Goal: Find specific page/section: Find specific page/section

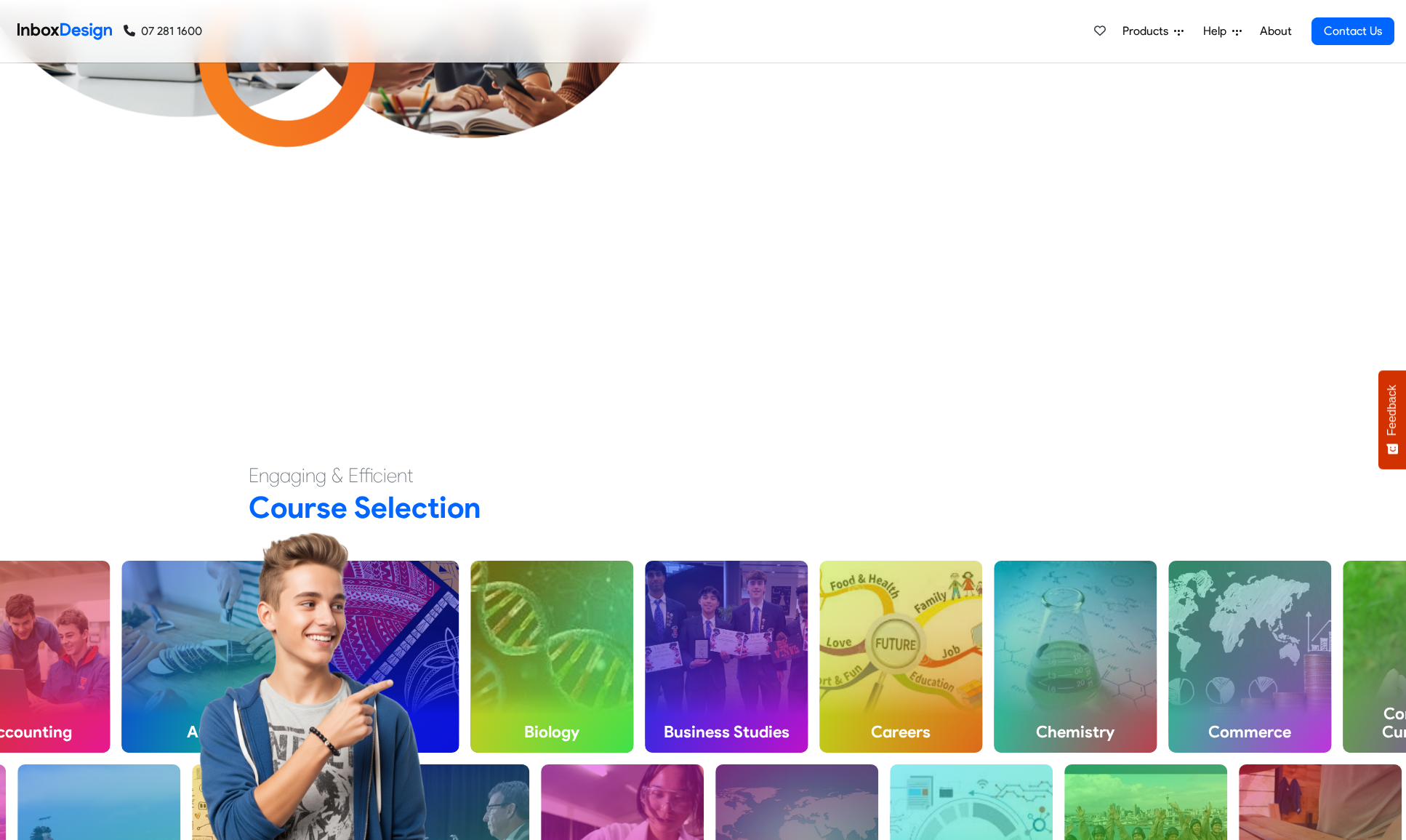
scroll to position [598, 0]
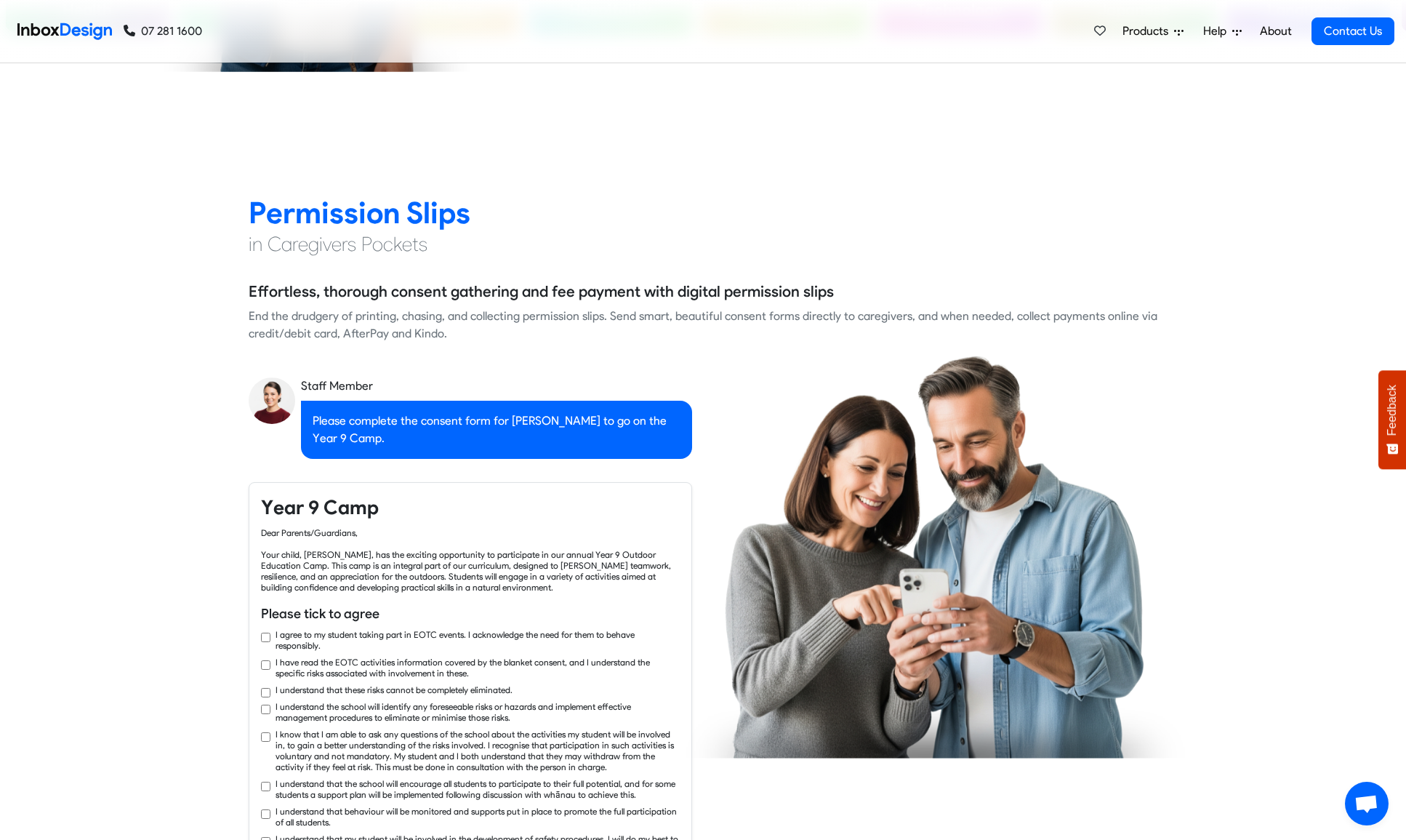
checkbox input "true"
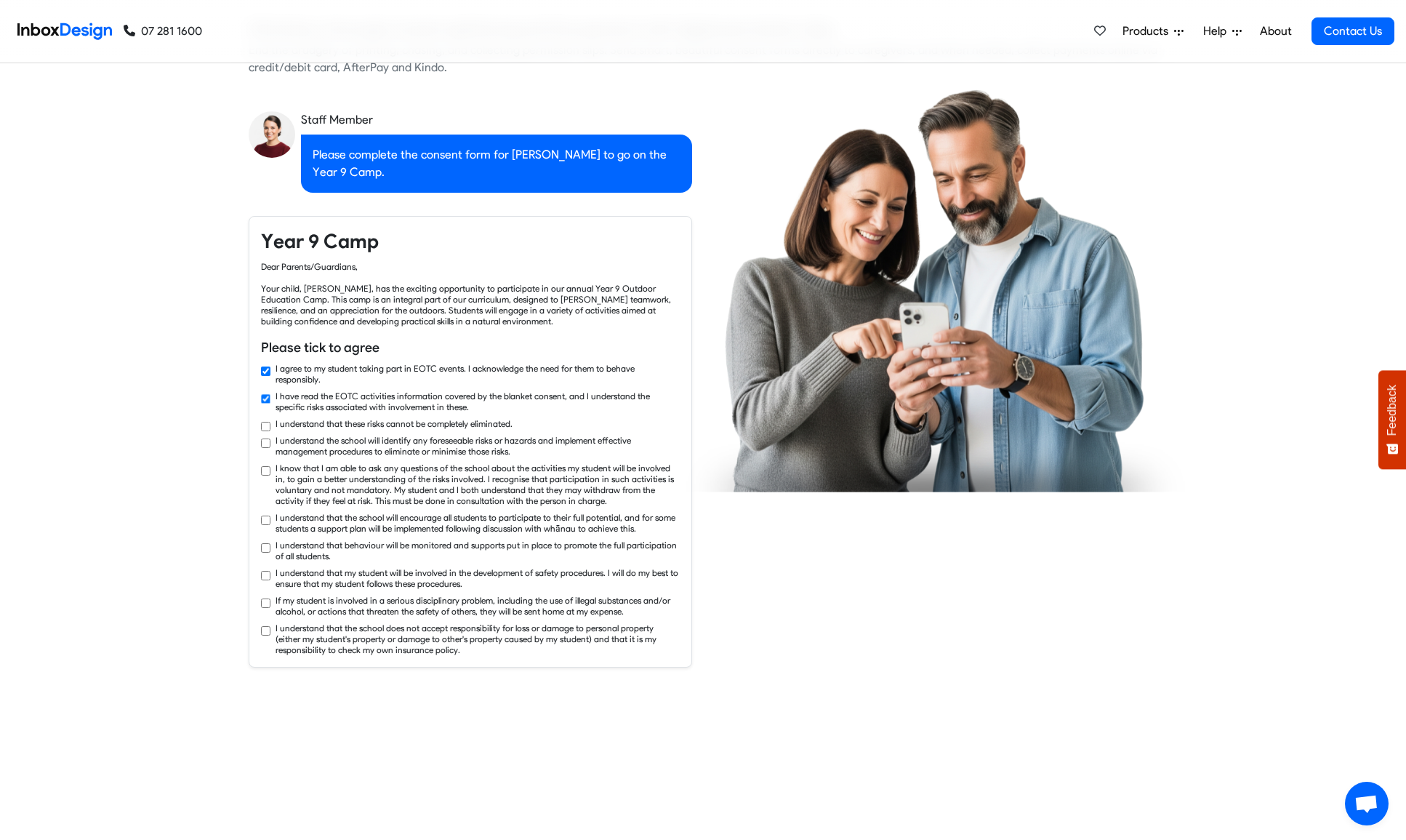
checkbox input "true"
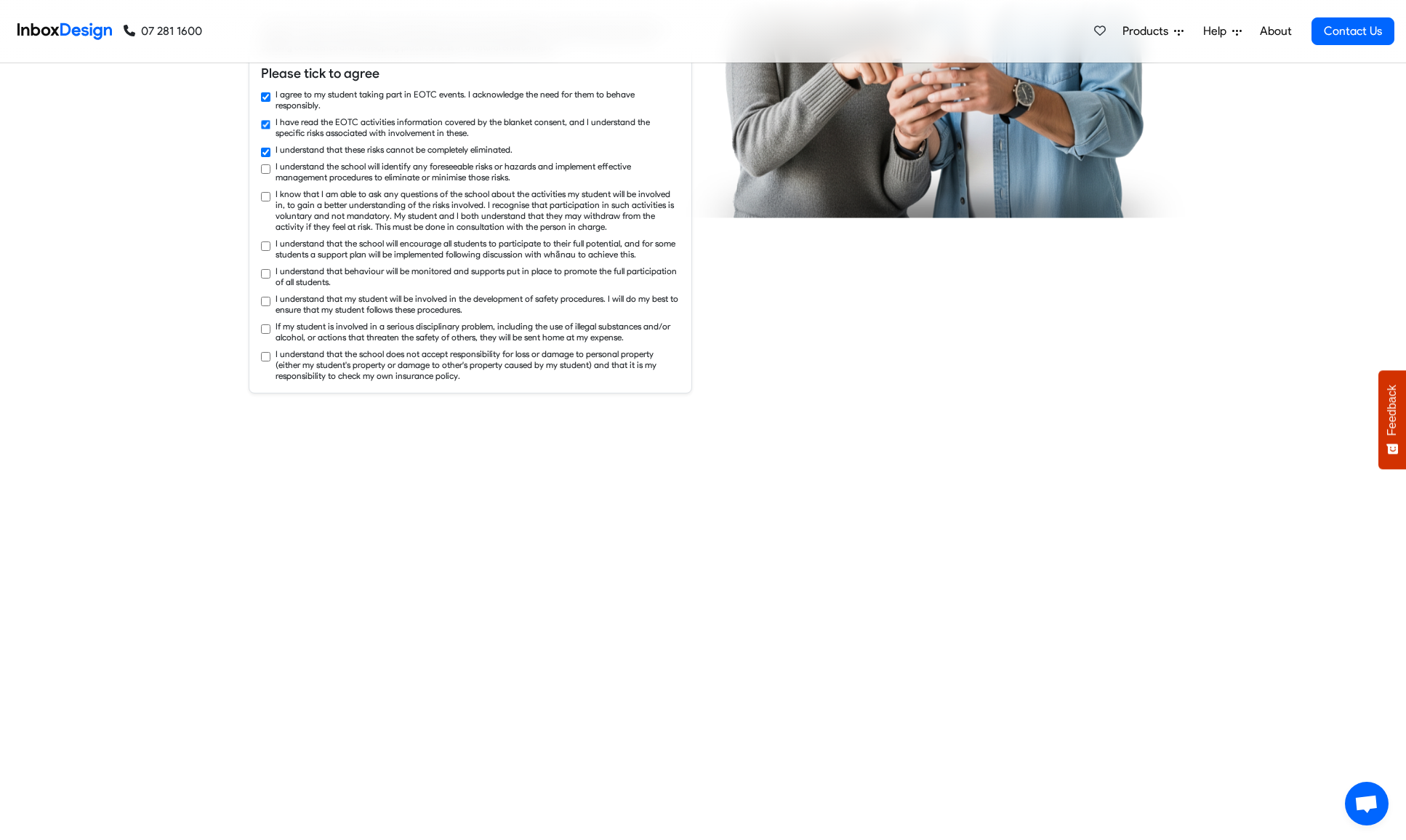
checkbox input "true"
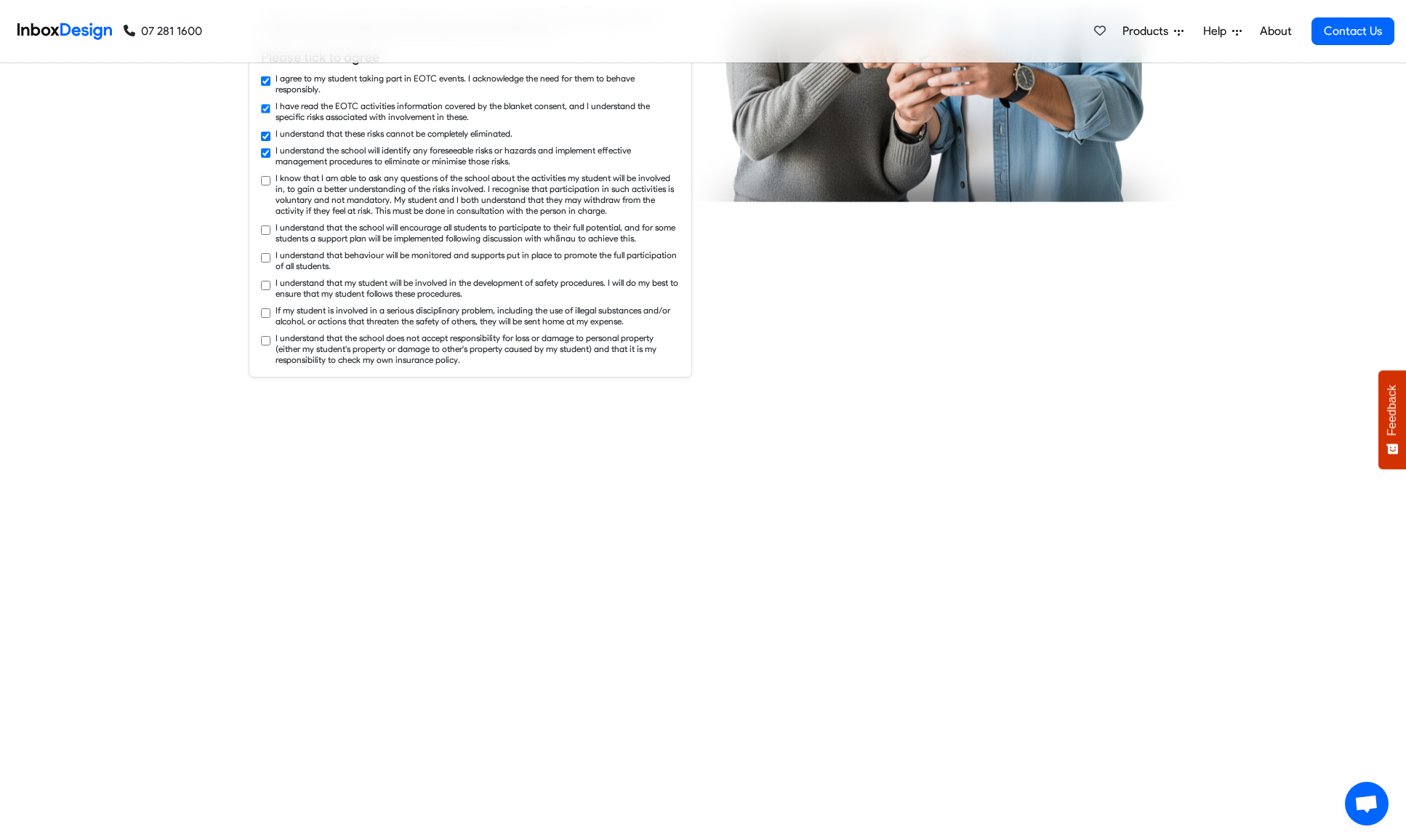
checkbox input "true"
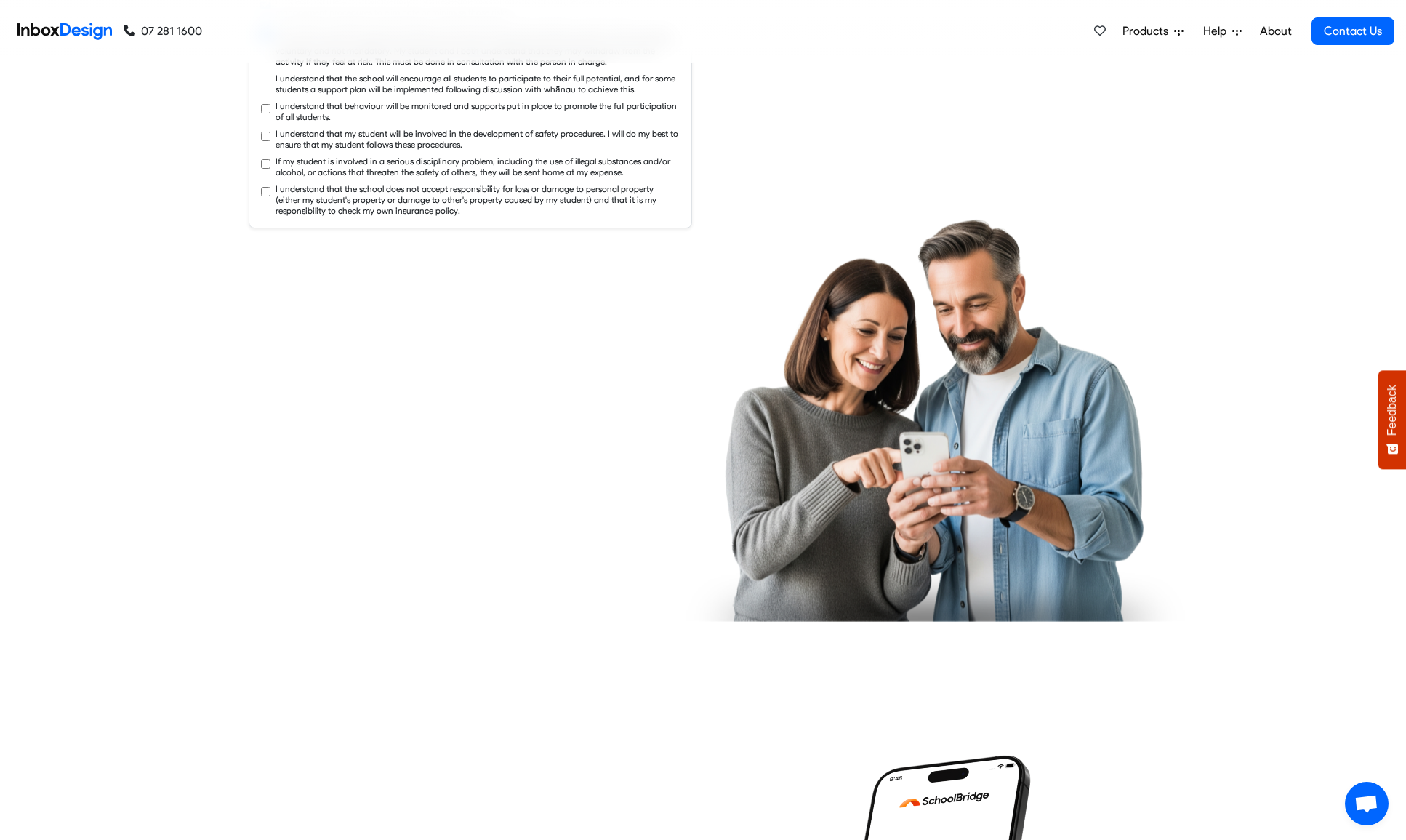
checkbox input "true"
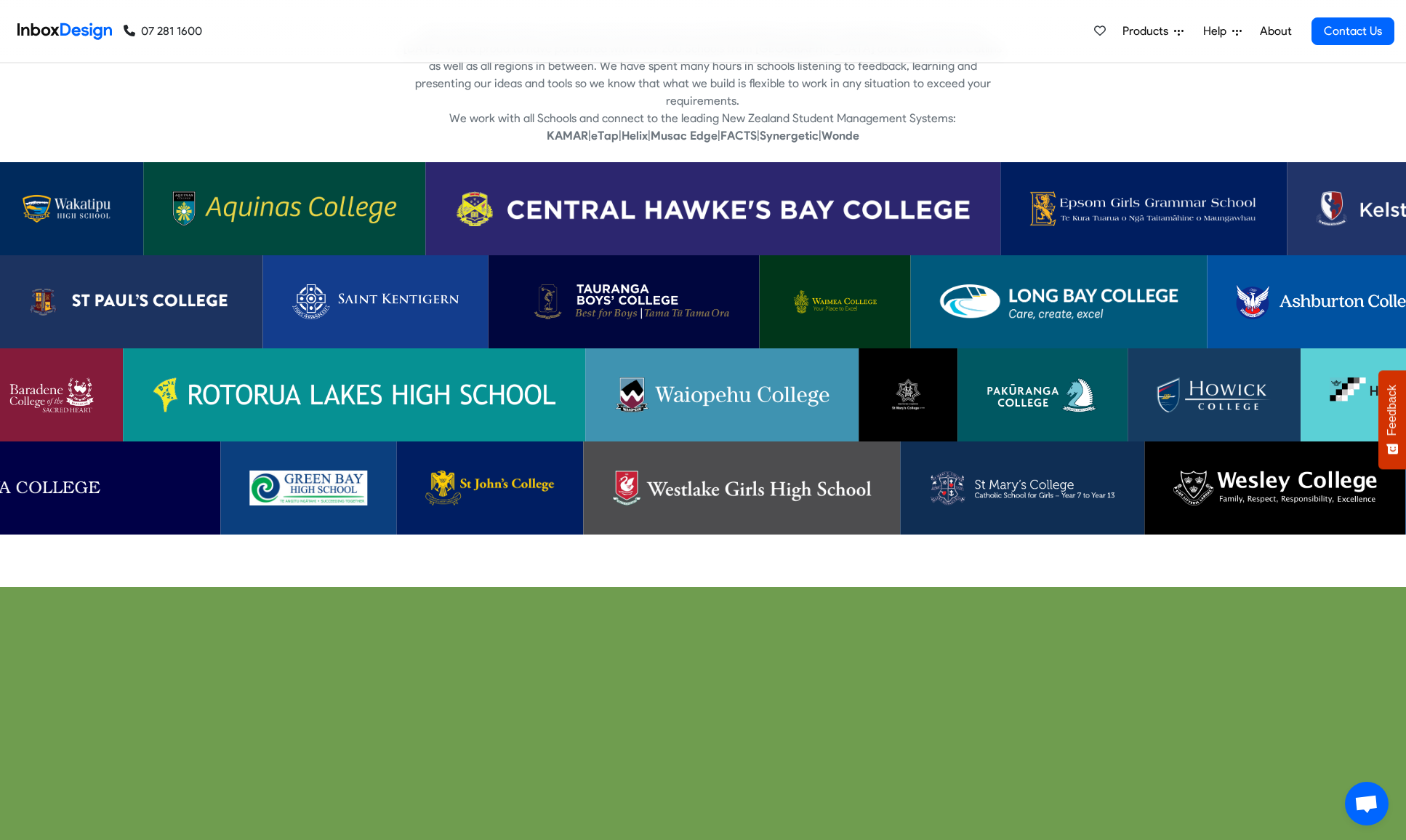
scroll to position [3372, 0]
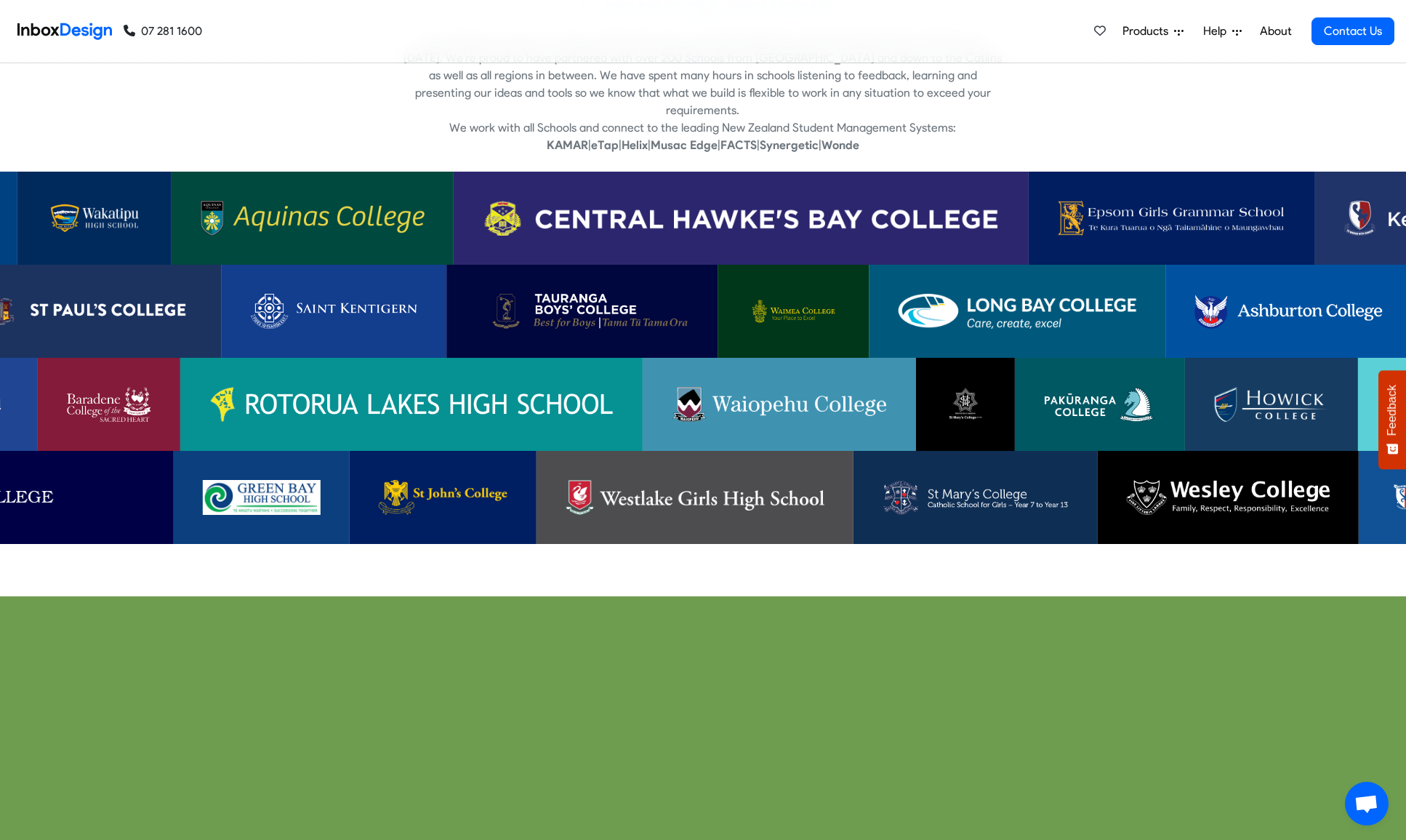
click at [327, 294] on img at bounding box center [333, 311] width 167 height 35
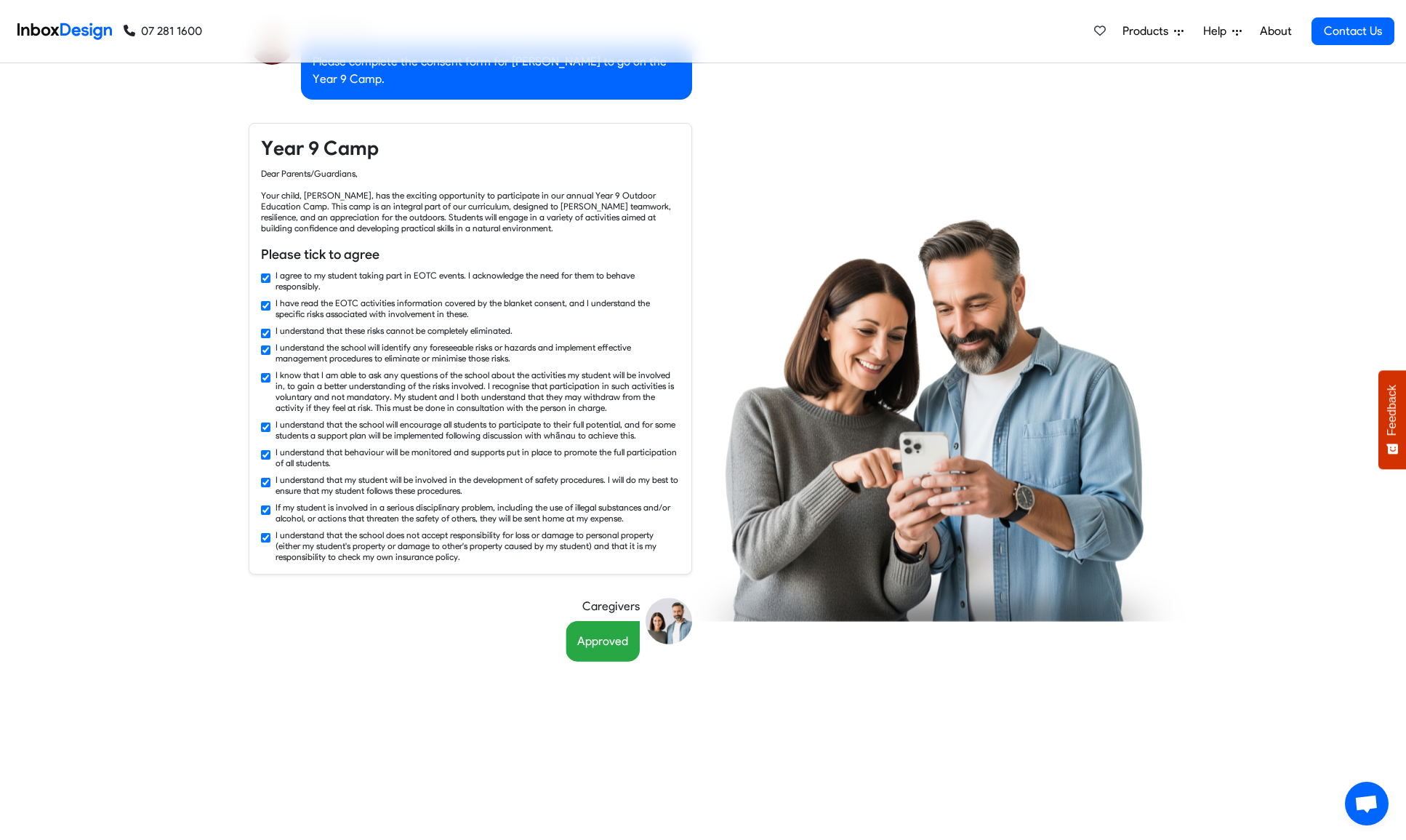
scroll to position [1433, 0]
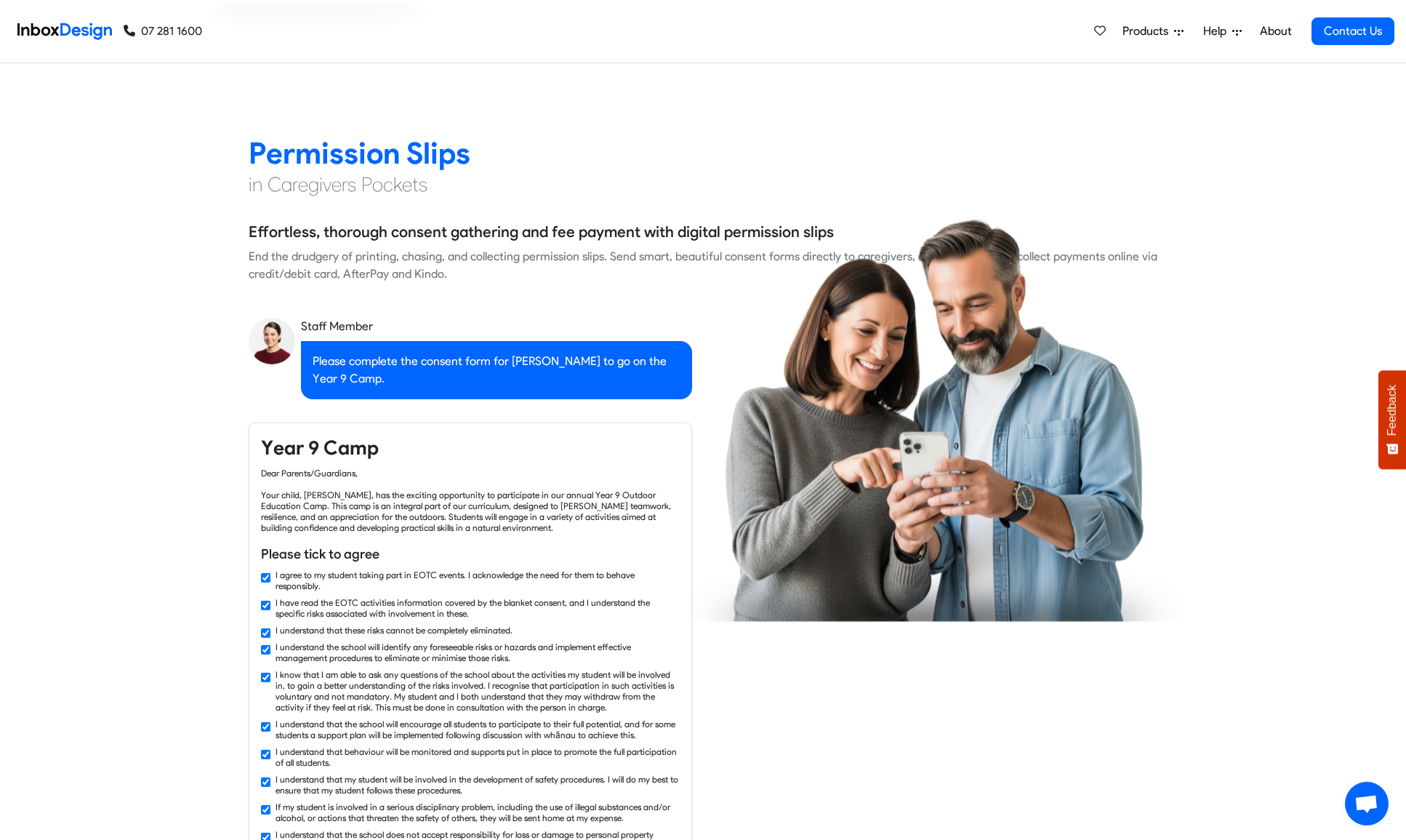
checkbox input "false"
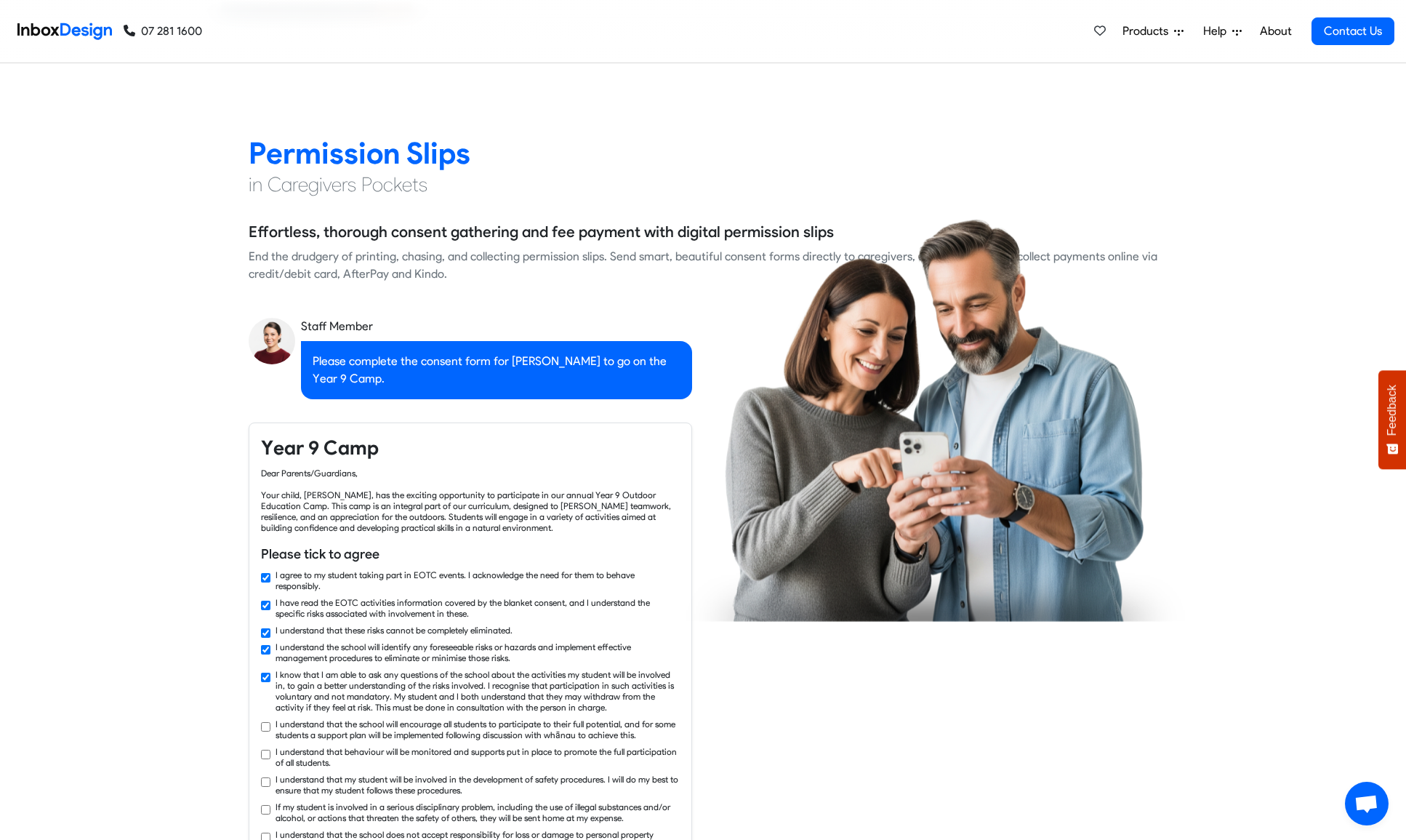
scroll to position [0, 0]
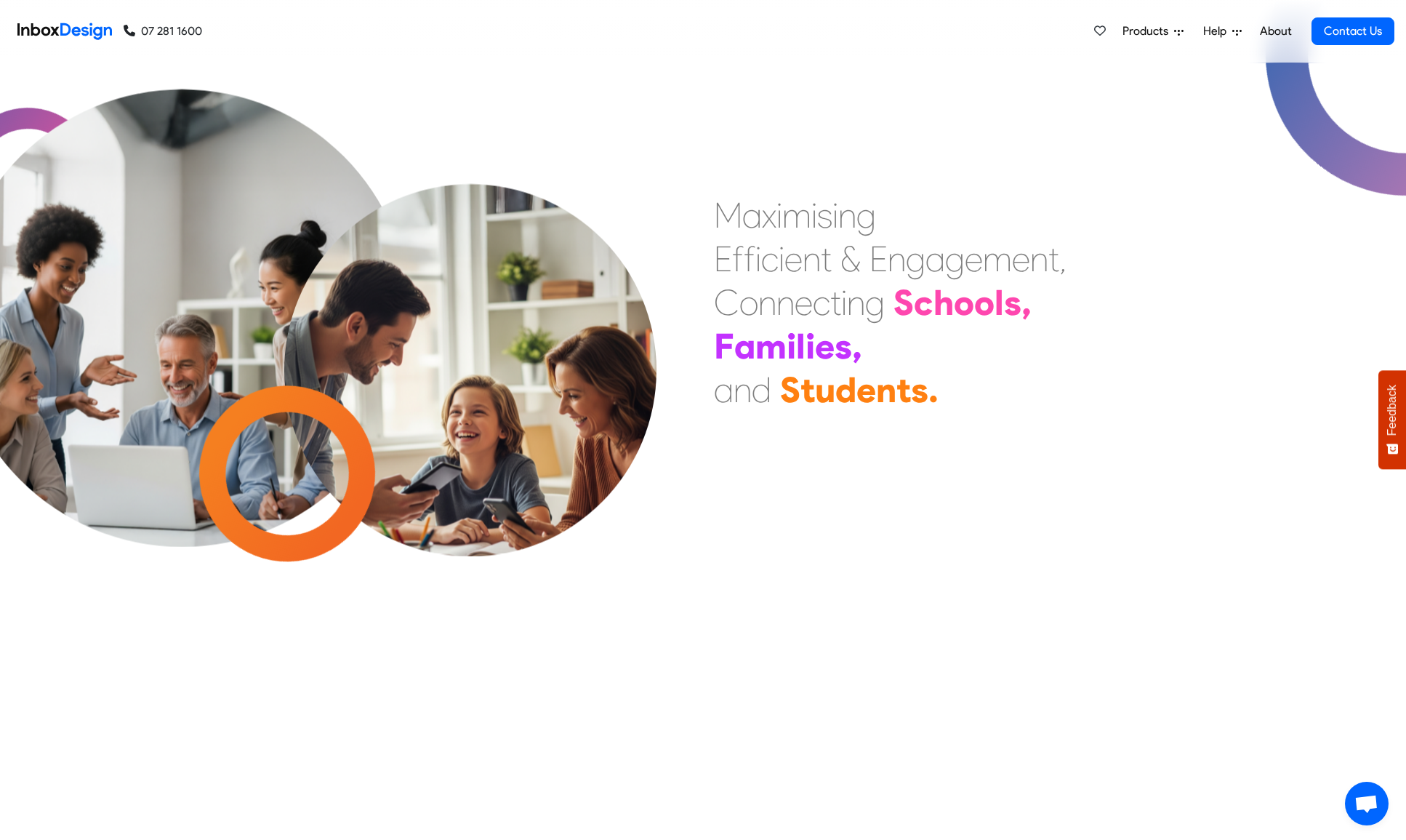
checkbox input "false"
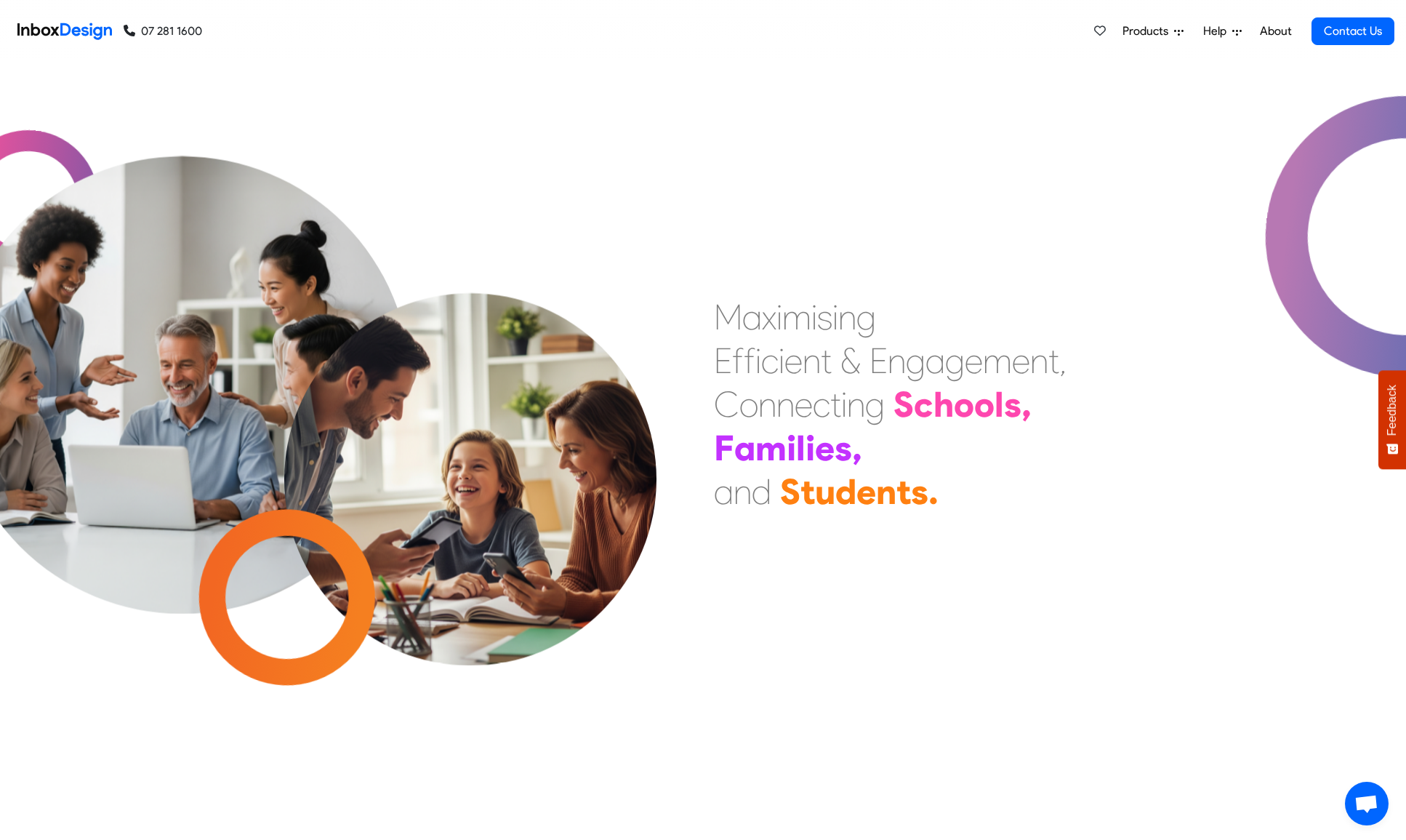
checkbox input "false"
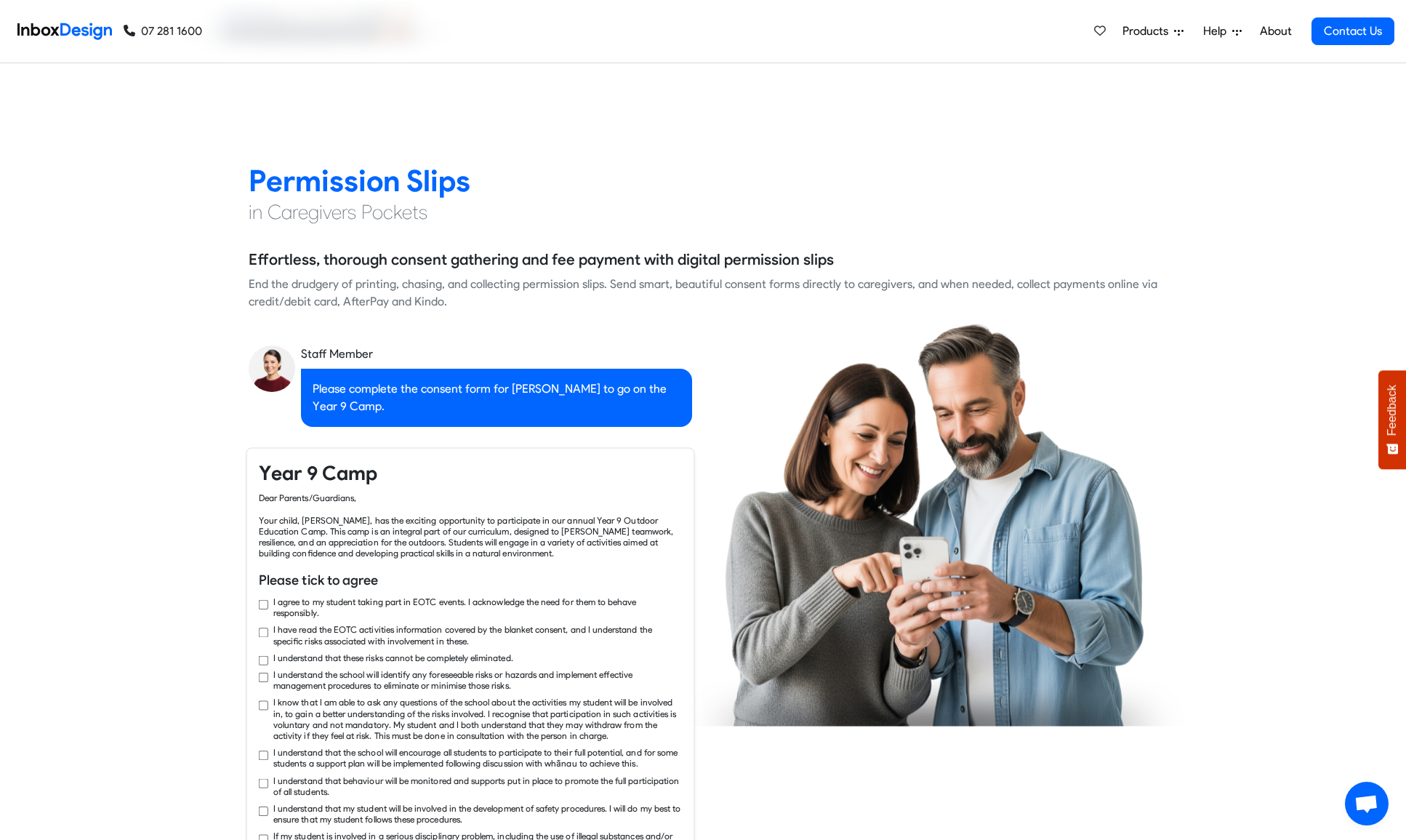
checkbox input "true"
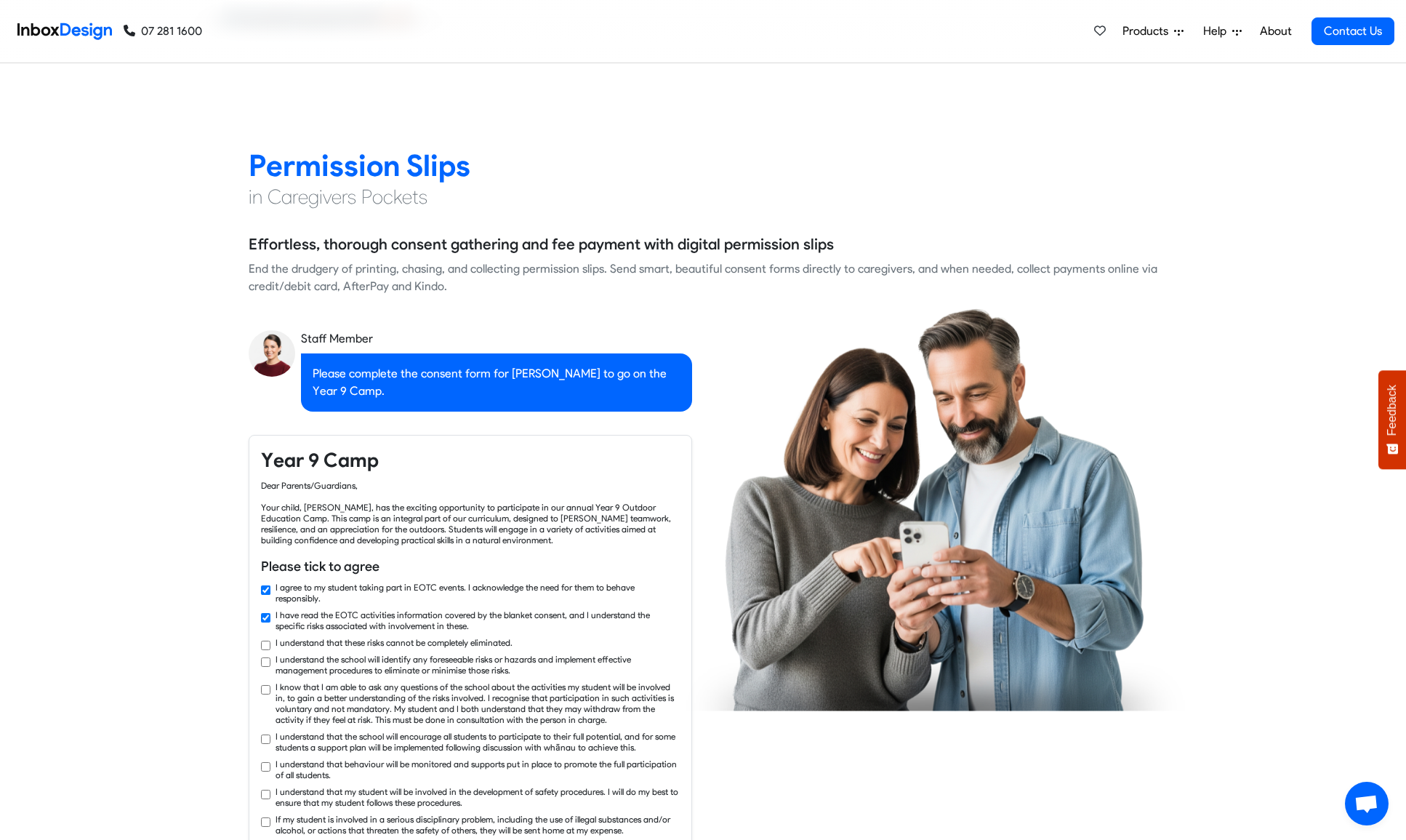
checkbox input "true"
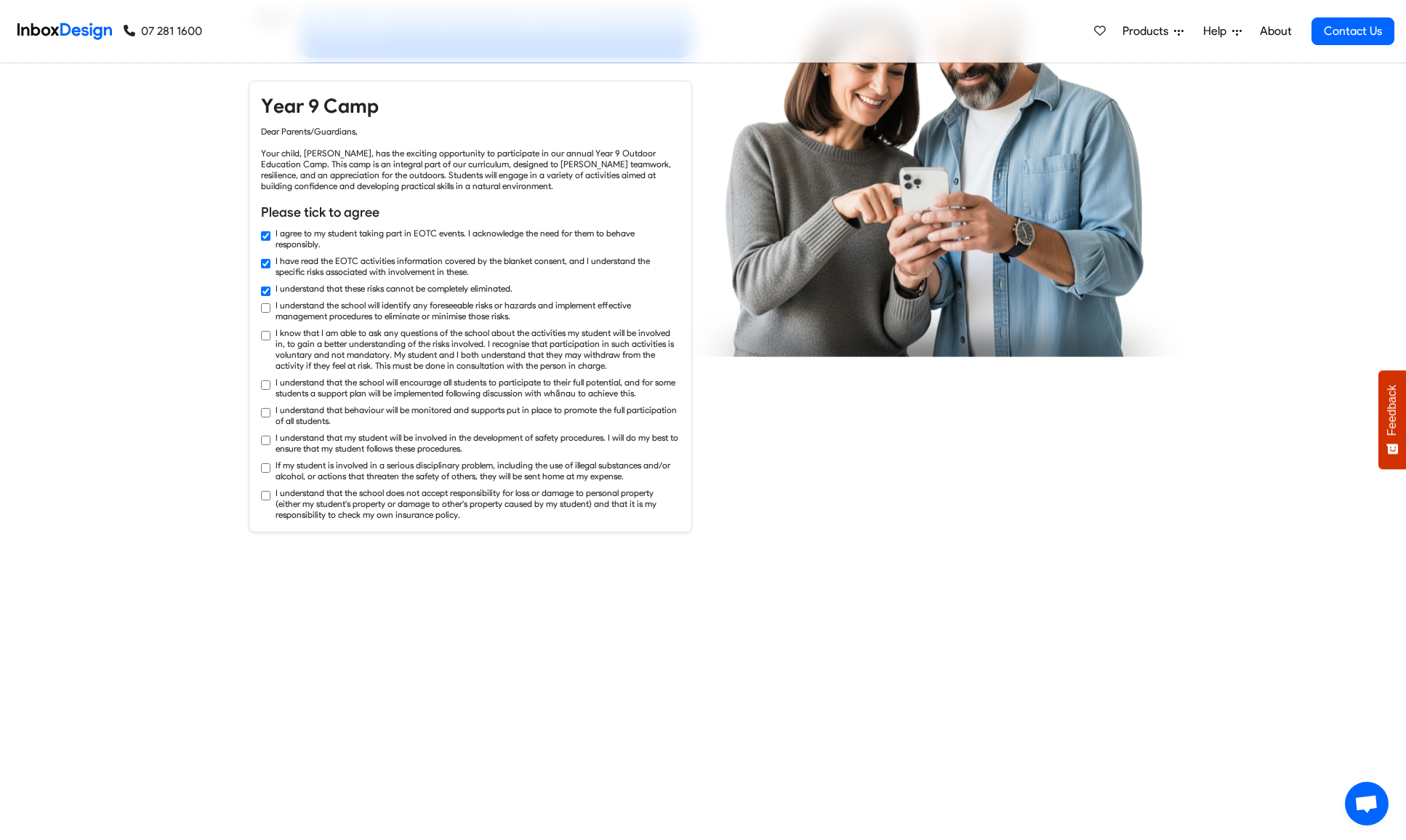
checkbox input "true"
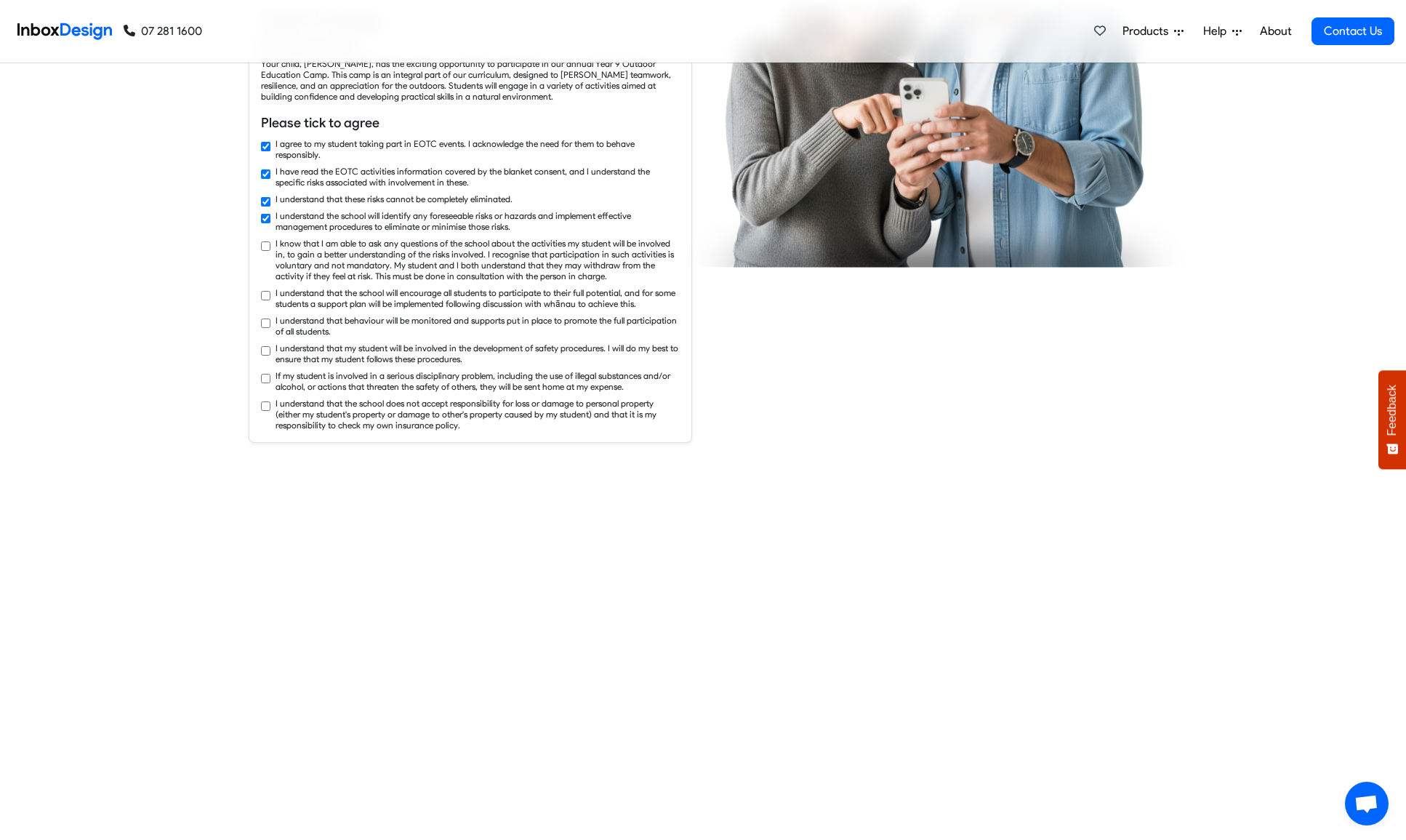
checkbox input "true"
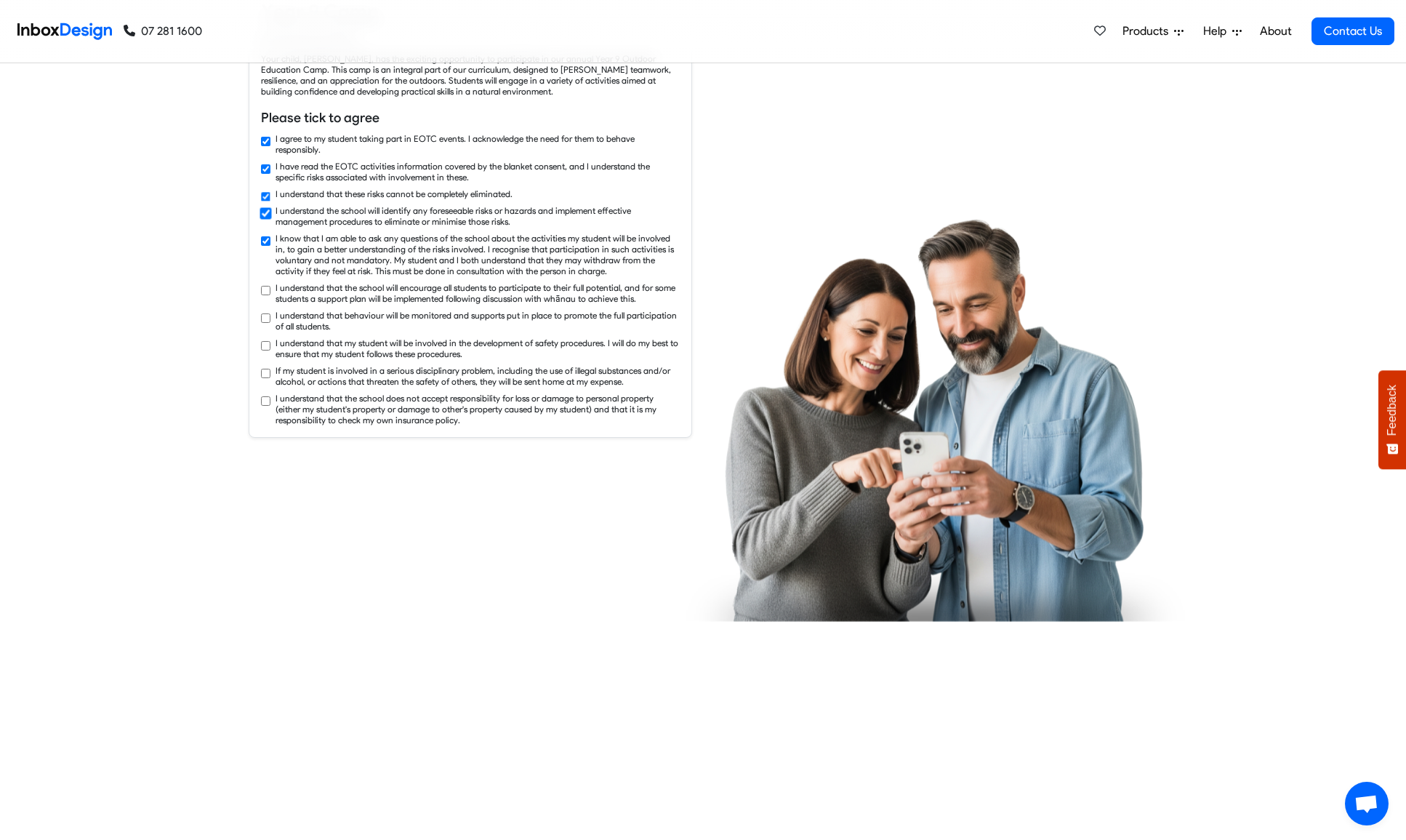
checkbox input "true"
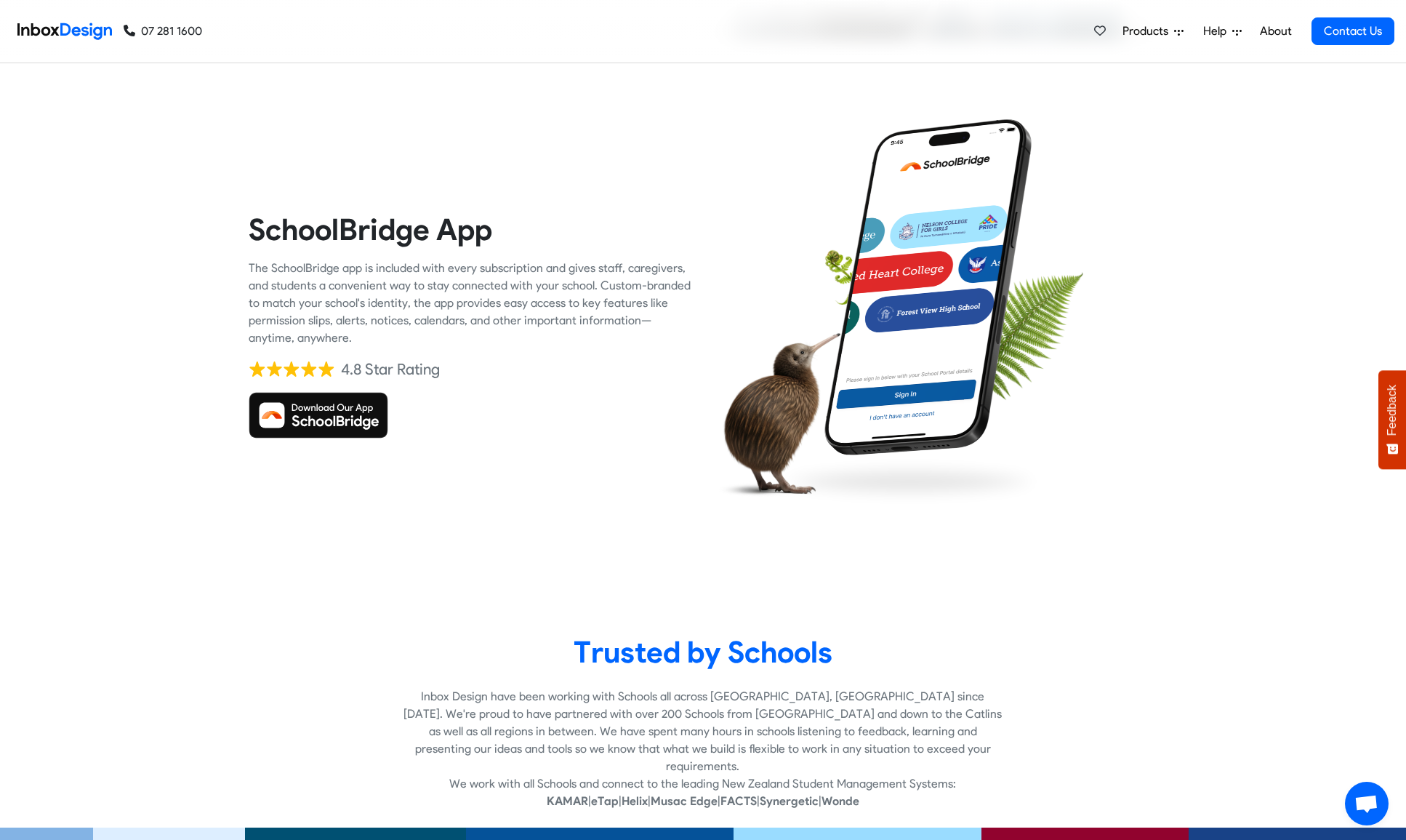
checkbox input "true"
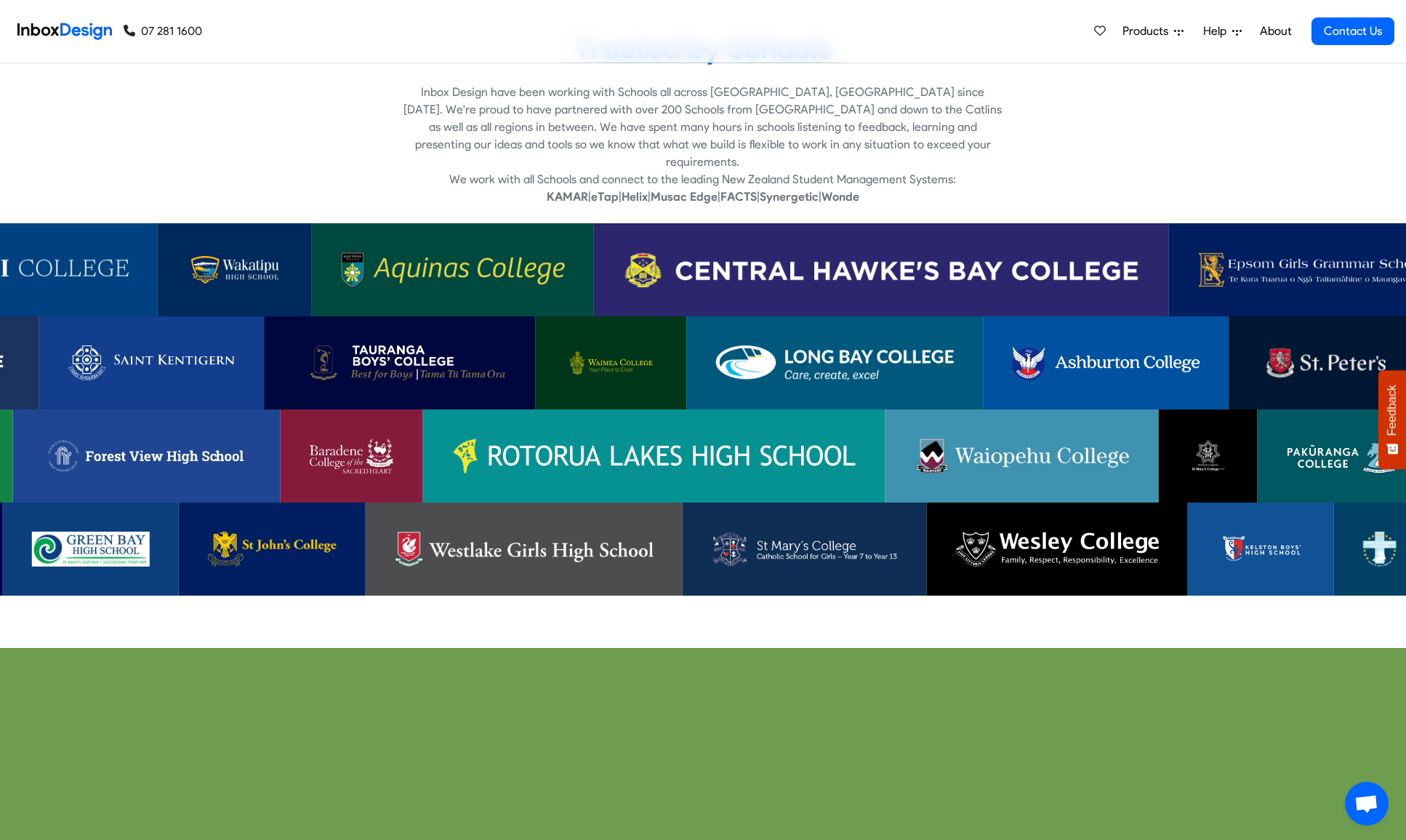
scroll to position [3320, 0]
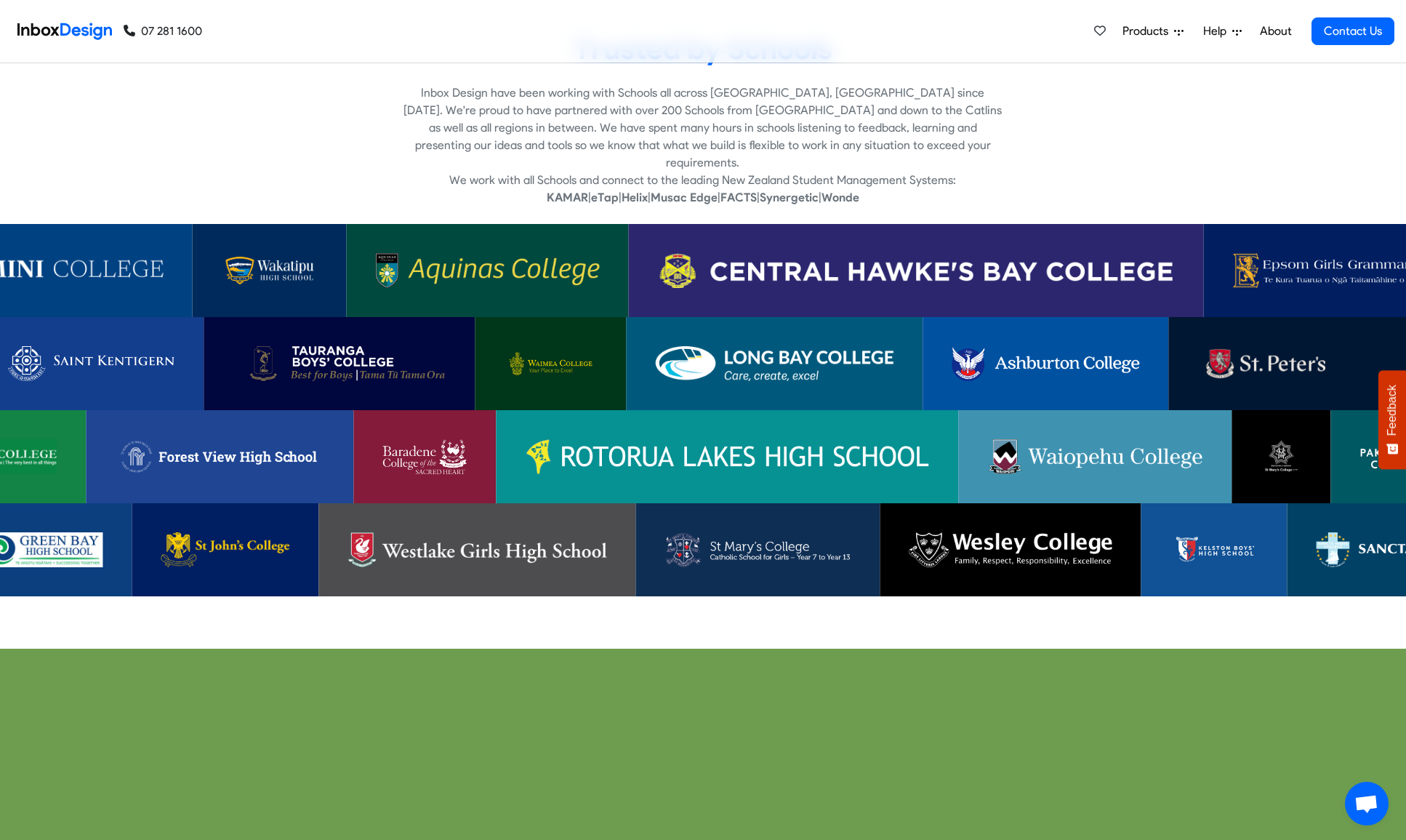
click at [857, 253] on img at bounding box center [1347, 271] width 229 height 35
